Goal: Information Seeking & Learning: Learn about a topic

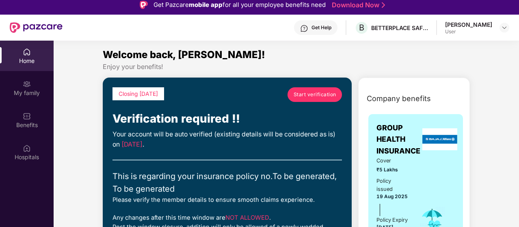
click at [319, 98] on span "Start verification" at bounding box center [315, 95] width 43 height 8
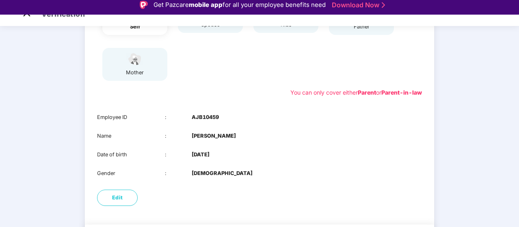
scroll to position [161, 0]
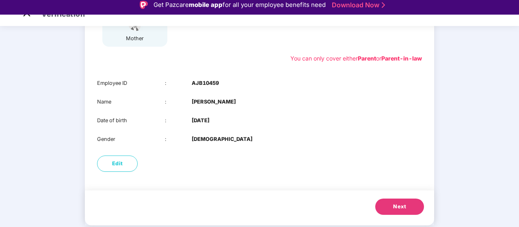
click at [392, 206] on button "Next" at bounding box center [400, 207] width 49 height 16
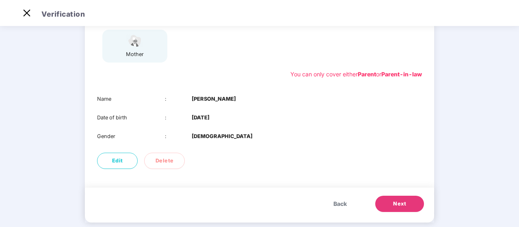
scroll to position [142, 0]
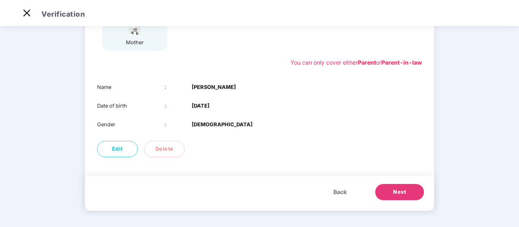
click at [412, 193] on button "Next" at bounding box center [400, 192] width 49 height 16
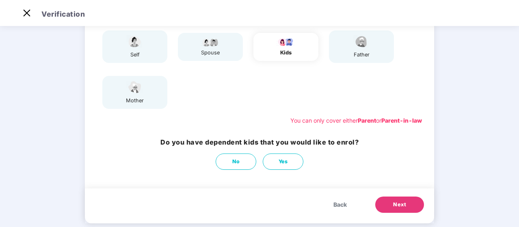
scroll to position [96, 0]
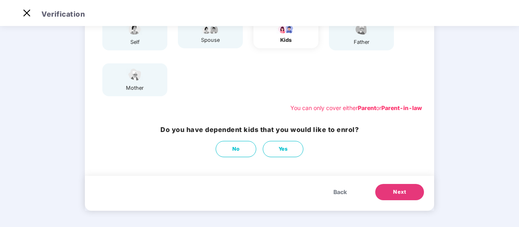
click at [399, 192] on span "Next" at bounding box center [399, 192] width 13 height 8
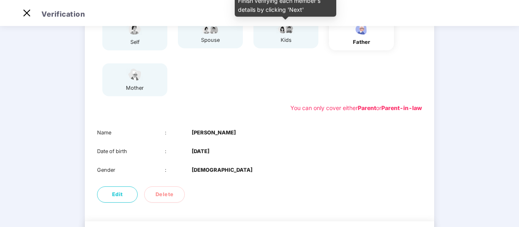
click at [284, 49] on div "kids" at bounding box center [283, 34] width 76 height 35
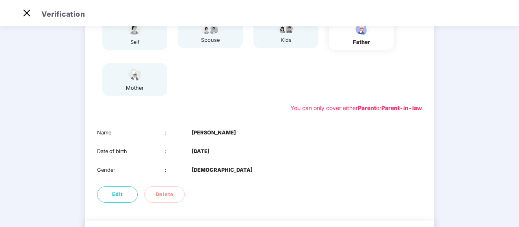
click at [287, 44] on div "kids" at bounding box center [286, 34] width 65 height 28
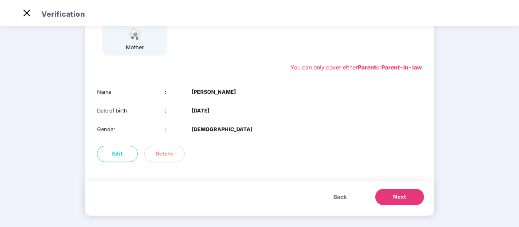
click at [338, 193] on span "Back" at bounding box center [340, 197] width 13 height 9
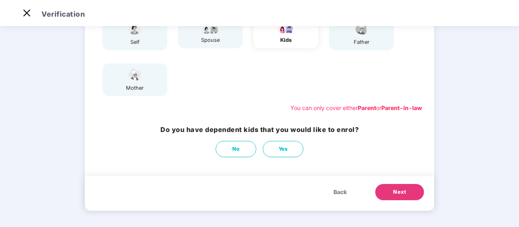
click at [392, 193] on button "Next" at bounding box center [400, 192] width 49 height 16
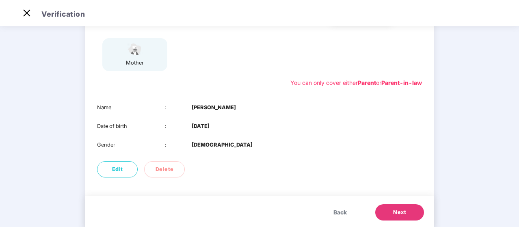
scroll to position [142, 0]
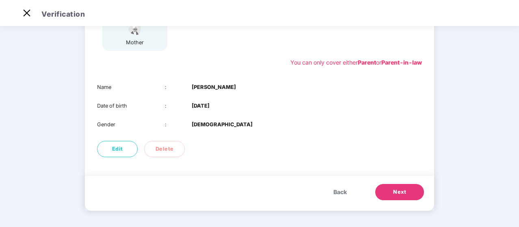
click at [401, 190] on span "Next" at bounding box center [399, 192] width 13 height 8
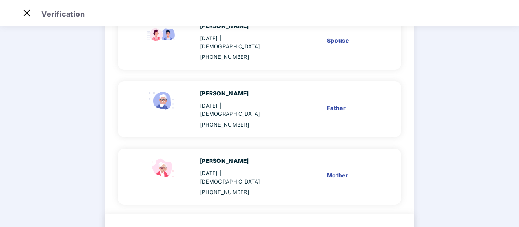
scroll to position [174, 0]
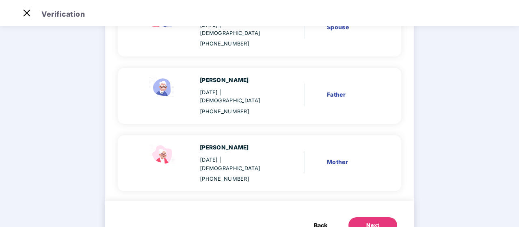
click at [371, 221] on div "Next" at bounding box center [373, 225] width 13 height 8
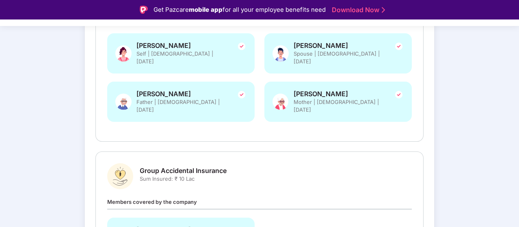
scroll to position [215, 0]
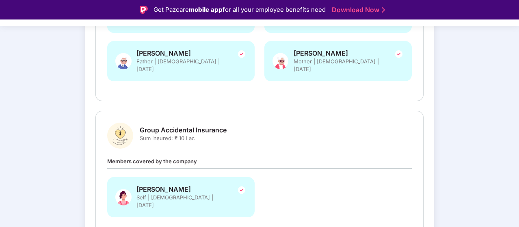
click at [290, 157] on div "Members covered by the company Shirley Dianne Peddar Self | Female | 17 Sept 19…" at bounding box center [259, 191] width 305 height 69
drag, startPoint x: 133, startPoint y: 139, endPoint x: 165, endPoint y: 140, distance: 31.7
click at [133, 139] on div "Group Accidental Insurance Sum Insured: ₹ 10 Lac Members covered by the company…" at bounding box center [259, 174] width 305 height 103
click at [168, 157] on div "Members covered by the company Shirley Dianne Peddar Self | Female | 17 Sept 19…" at bounding box center [259, 191] width 305 height 69
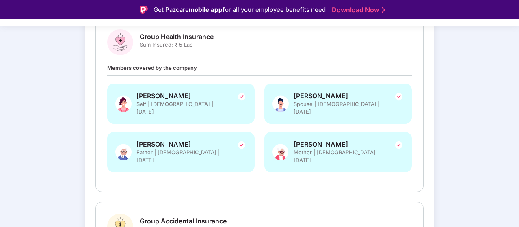
scroll to position [246, 0]
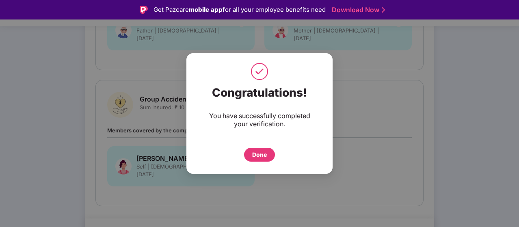
click at [256, 154] on div "Done" at bounding box center [259, 154] width 15 height 9
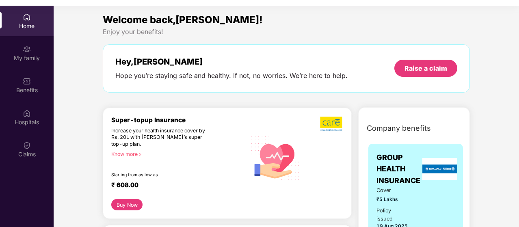
scroll to position [41, 0]
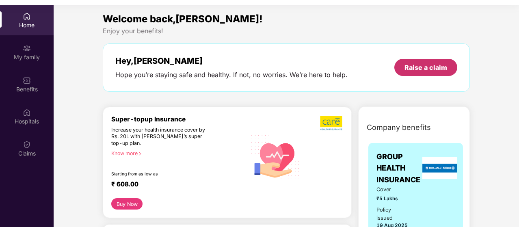
click at [439, 72] on div "Raise a claim" at bounding box center [426, 67] width 63 height 17
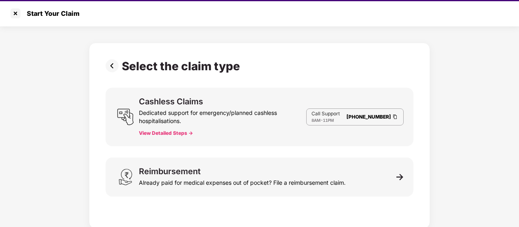
scroll to position [20, 0]
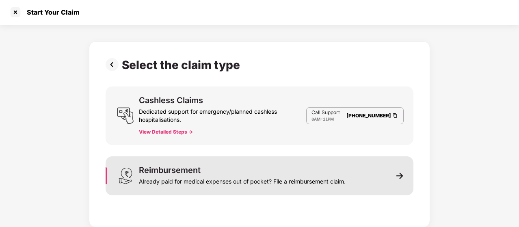
click at [396, 175] on div "Reimbursement Already paid for medical expenses out of pocket? File a reimburse…" at bounding box center [260, 175] width 308 height 39
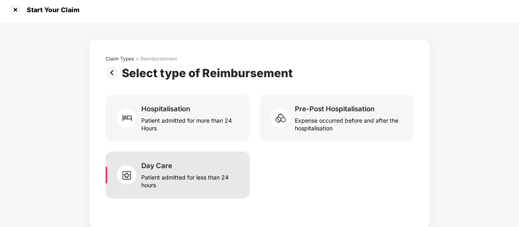
scroll to position [5, 0]
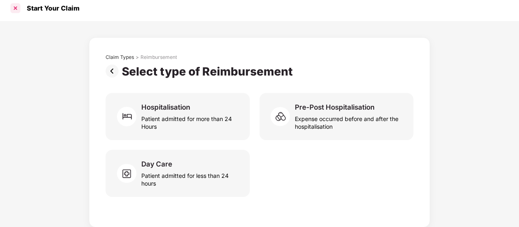
click at [20, 9] on div at bounding box center [15, 8] width 13 height 13
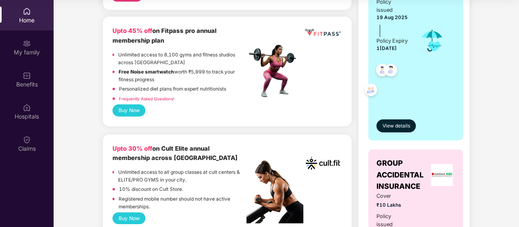
scroll to position [41, 0]
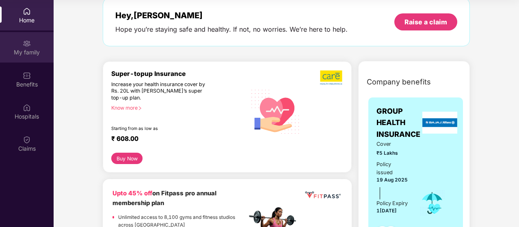
click at [24, 48] on div "My family" at bounding box center [27, 52] width 54 height 8
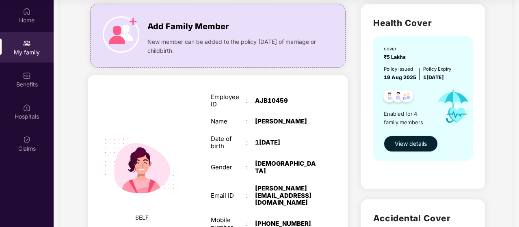
scroll to position [41, 0]
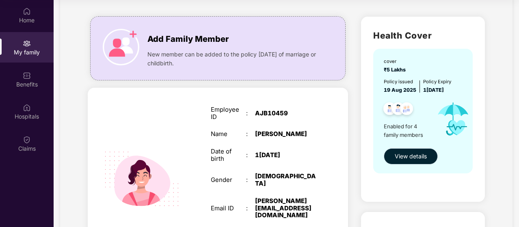
click at [404, 159] on span "View details" at bounding box center [411, 156] width 32 height 9
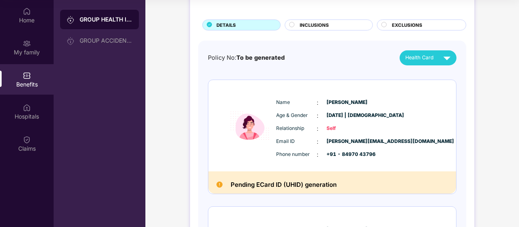
scroll to position [81, 0]
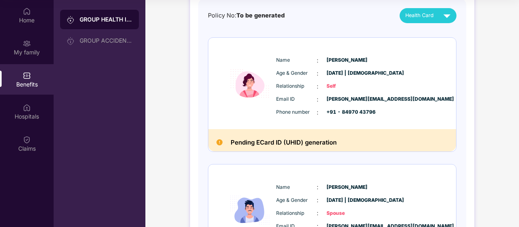
click at [450, 13] on img at bounding box center [447, 16] width 14 height 14
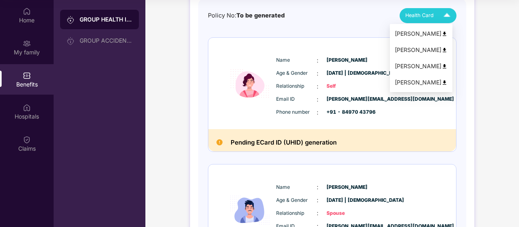
click at [421, 50] on div "[PERSON_NAME]" at bounding box center [421, 50] width 53 height 9
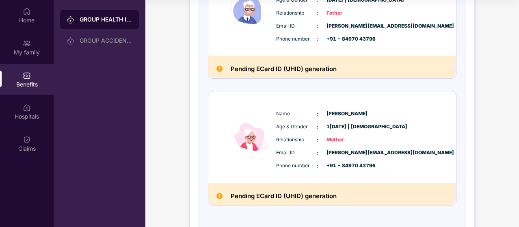
scroll to position [436, 0]
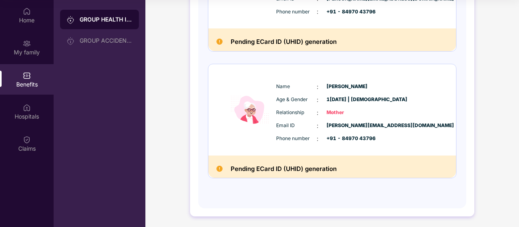
click at [20, 86] on div "Benefits" at bounding box center [27, 84] width 54 height 8
click at [28, 115] on div "Hospitals" at bounding box center [27, 117] width 54 height 8
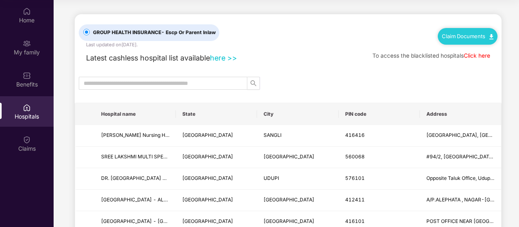
click at [227, 56] on link "here >>" at bounding box center [223, 58] width 27 height 9
click at [148, 84] on input "text" at bounding box center [160, 83] width 152 height 9
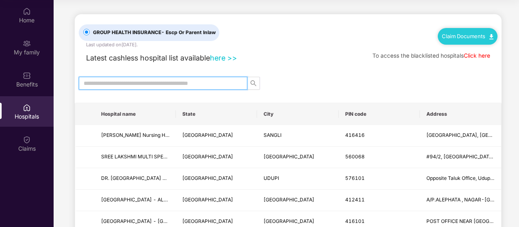
scroll to position [41, 0]
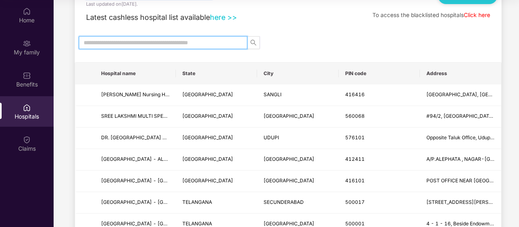
click at [171, 42] on input "text" at bounding box center [160, 42] width 152 height 9
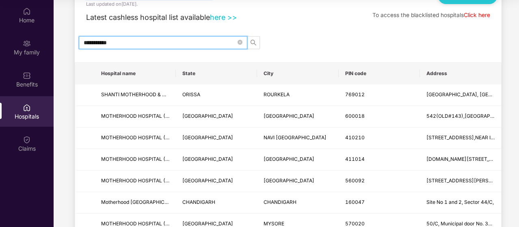
type input "**********"
click at [476, 15] on link "Click here" at bounding box center [477, 15] width 26 height 7
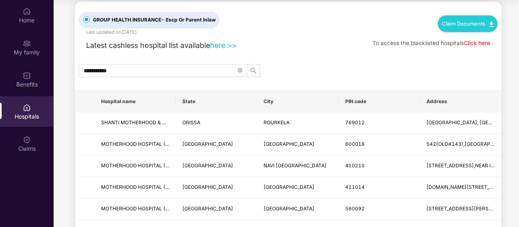
scroll to position [0, 0]
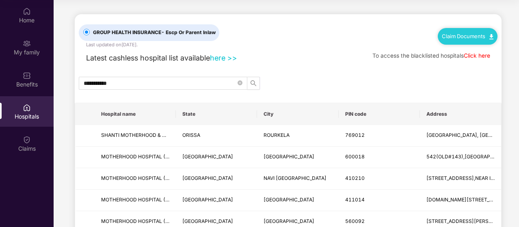
click at [168, 35] on span "- Escp Or Parent Inlaw" at bounding box center [188, 32] width 54 height 6
click at [462, 35] on link "Claim Documents" at bounding box center [468, 36] width 52 height 7
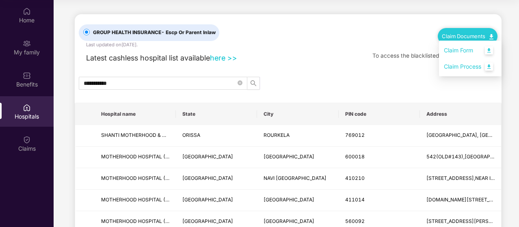
click at [464, 91] on div "**********" at bounding box center [288, 227] width 427 height 426
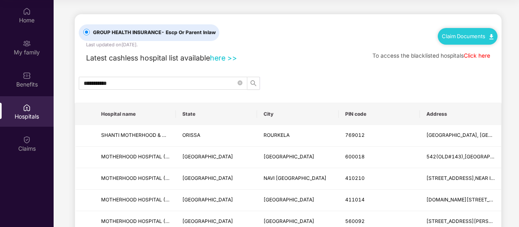
click at [472, 35] on link "Claim Documents" at bounding box center [468, 36] width 52 height 7
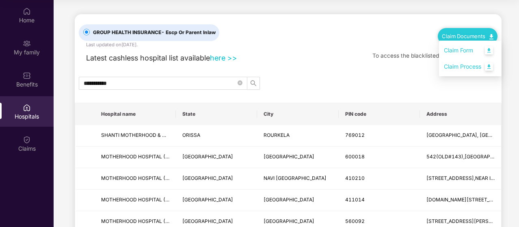
click at [387, 71] on div "**********" at bounding box center [288, 227] width 427 height 426
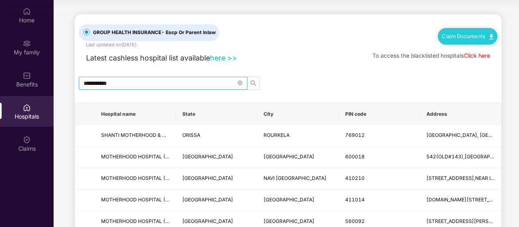
click at [124, 84] on input "**********" at bounding box center [160, 83] width 152 height 9
drag, startPoint x: 124, startPoint y: 84, endPoint x: 0, endPoint y: 76, distance: 124.2
click at [0, 76] on div "**********" at bounding box center [259, 113] width 519 height 227
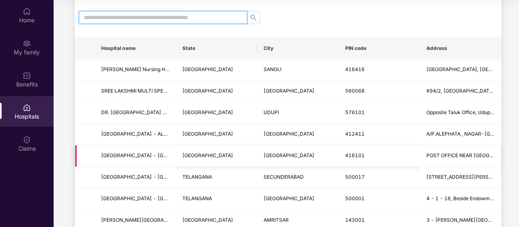
scroll to position [122, 0]
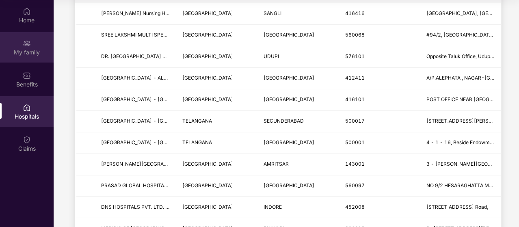
click at [30, 50] on div "My family" at bounding box center [27, 52] width 54 height 8
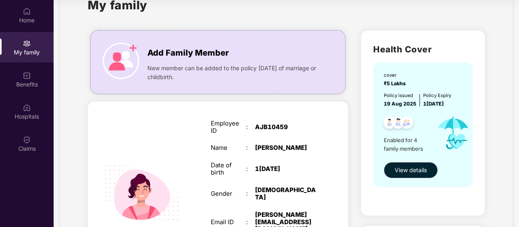
scroll to position [0, 0]
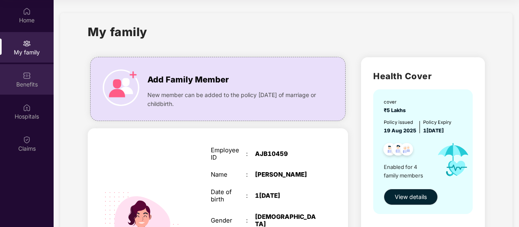
click at [31, 82] on div "Benefits" at bounding box center [27, 84] width 54 height 8
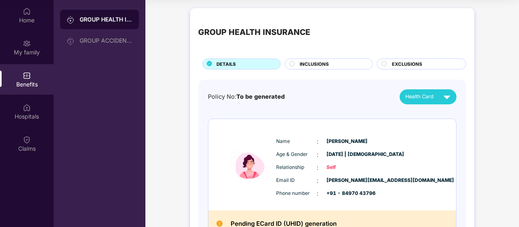
click at [25, 81] on div "Benefits" at bounding box center [27, 84] width 54 height 8
click at [33, 114] on div "Hospitals" at bounding box center [27, 117] width 54 height 8
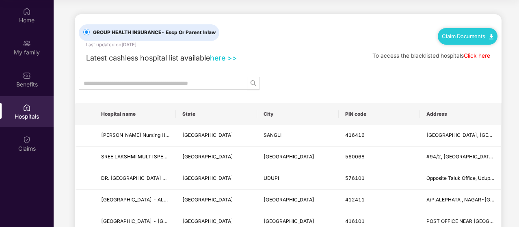
drag, startPoint x: 237, startPoint y: 63, endPoint x: 229, endPoint y: 56, distance: 10.7
click at [226, 58] on link "here >>" at bounding box center [223, 58] width 27 height 9
click at [222, 61] on link "here >>" at bounding box center [223, 58] width 27 height 9
click at [29, 28] on div "Home" at bounding box center [27, 15] width 54 height 30
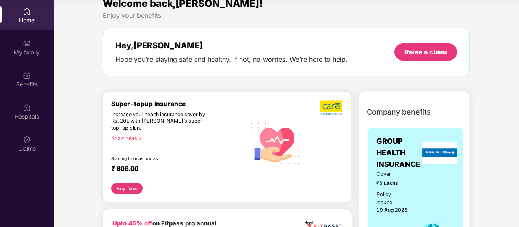
scroll to position [41, 0]
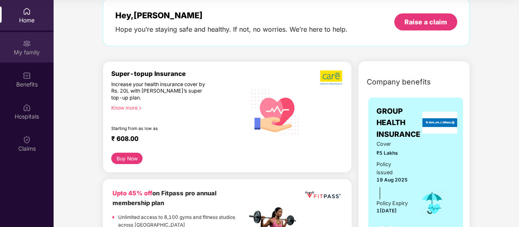
click at [26, 55] on div "My family" at bounding box center [27, 52] width 54 height 8
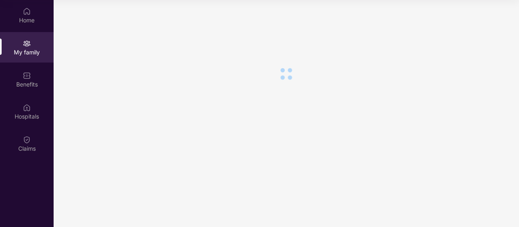
scroll to position [0, 0]
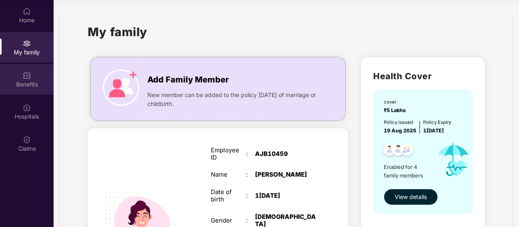
click at [30, 78] on img at bounding box center [27, 76] width 8 height 8
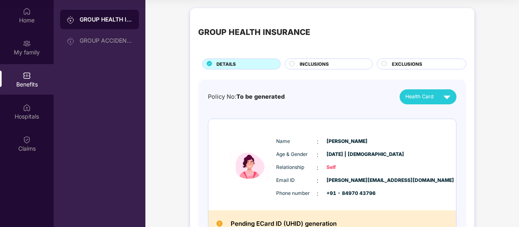
click at [311, 65] on span "INCLUSIONS" at bounding box center [314, 64] width 29 height 7
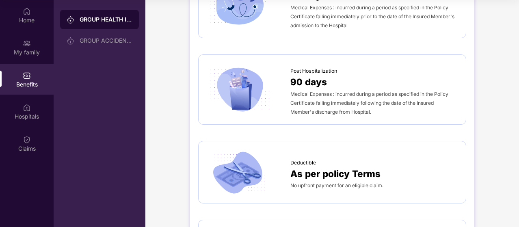
scroll to position [366, 0]
